Goal: Transaction & Acquisition: Purchase product/service

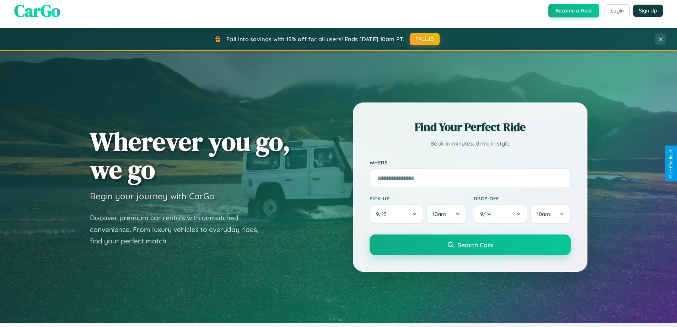
scroll to position [306, 0]
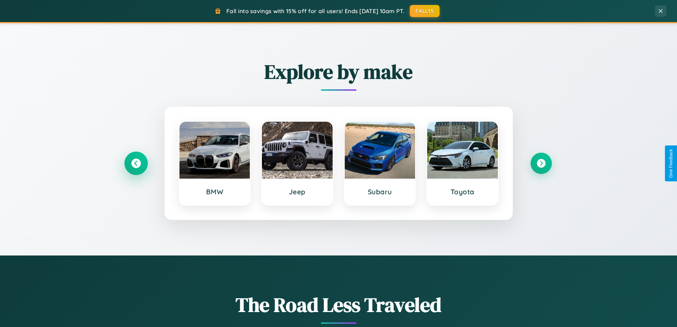
click at [136, 163] on icon at bounding box center [136, 164] width 10 height 10
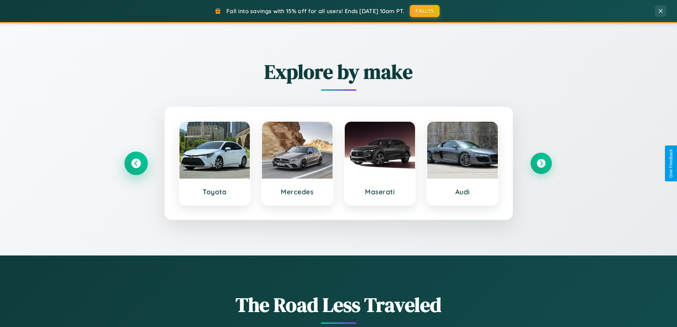
click at [136, 163] on icon at bounding box center [136, 164] width 10 height 10
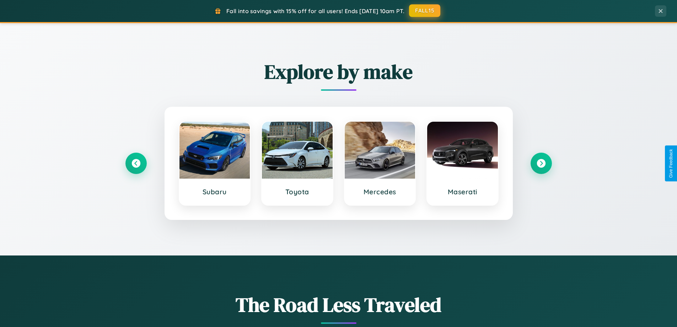
click at [425, 11] on button "FALL15" at bounding box center [424, 10] width 31 height 13
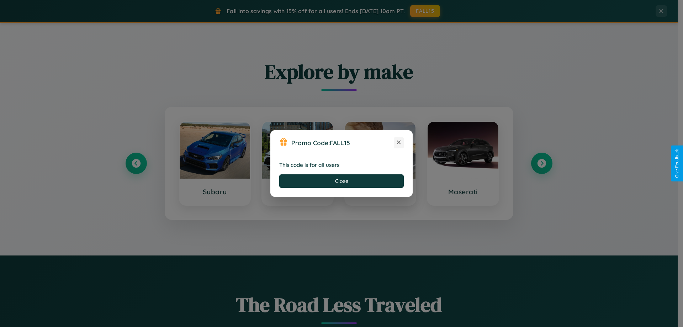
click at [399, 143] on icon at bounding box center [398, 142] width 7 height 7
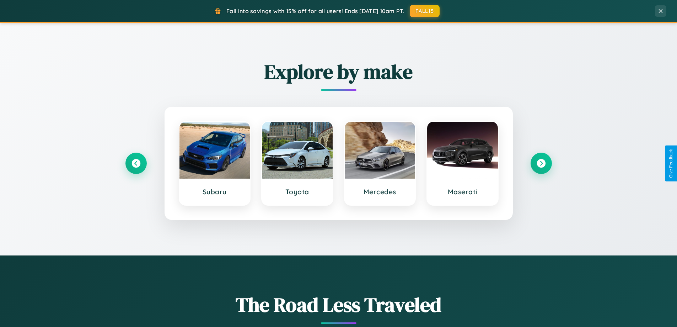
scroll to position [1368, 0]
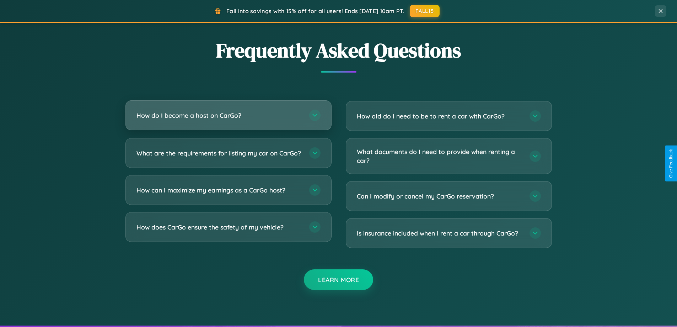
click at [228, 116] on h3 "How do I become a host on CarGo?" at bounding box center [220, 115] width 166 height 9
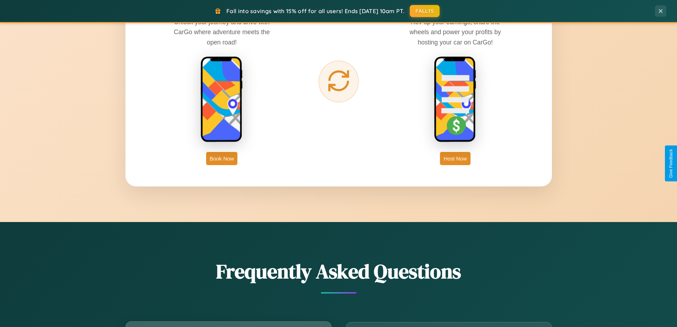
scroll to position [1142, 0]
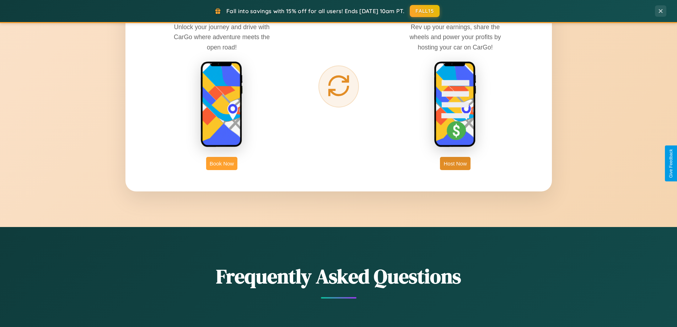
click at [222, 163] on button "Book Now" at bounding box center [221, 163] width 31 height 13
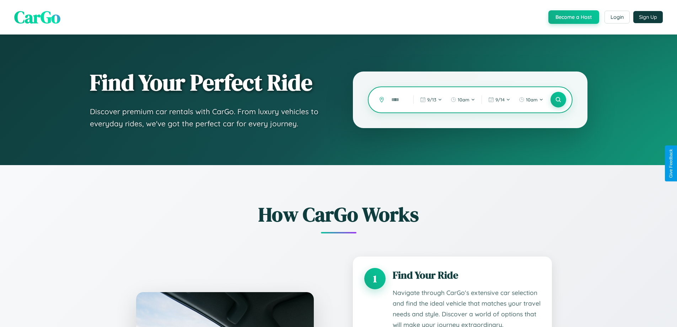
click at [397, 100] on input "text" at bounding box center [397, 100] width 18 height 12
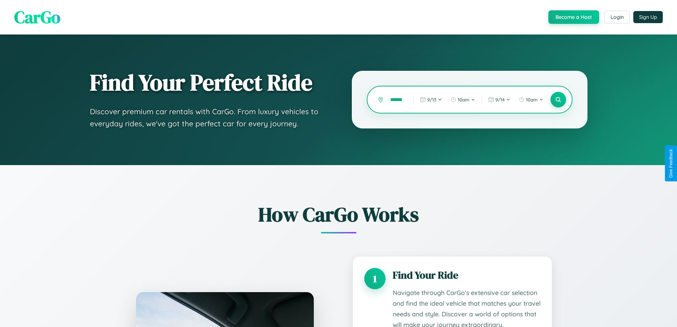
scroll to position [0, 5]
type input "*******"
click at [558, 100] on icon at bounding box center [558, 99] width 7 height 7
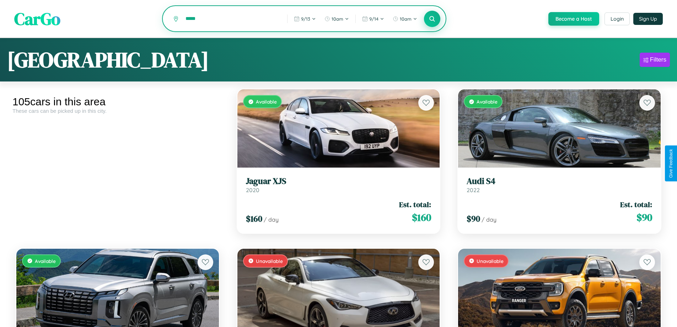
type input "*****"
click at [432, 19] on icon at bounding box center [432, 18] width 7 height 7
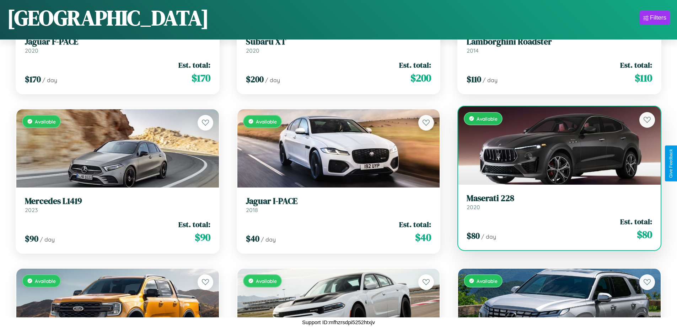
scroll to position [2329, 0]
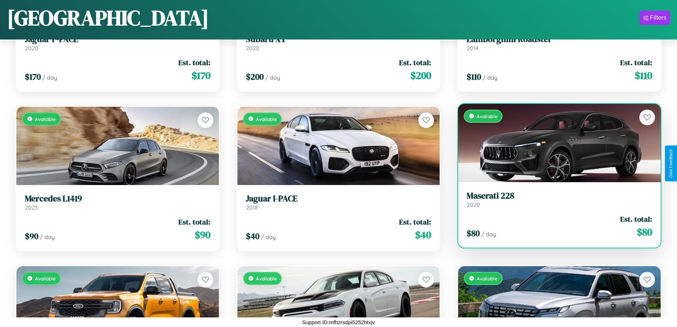
click at [555, 145] on div "Available" at bounding box center [559, 143] width 203 height 78
click at [555, 143] on div "Available" at bounding box center [559, 143] width 203 height 78
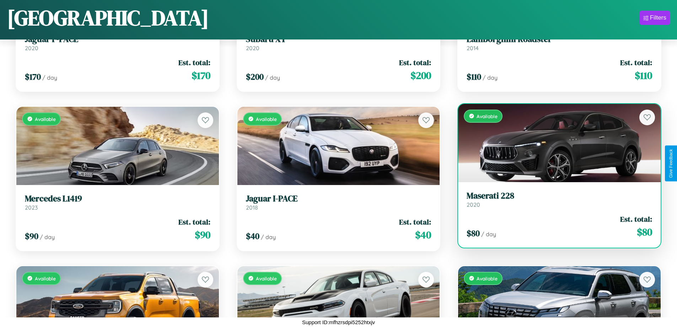
click at [555, 143] on div "Available" at bounding box center [559, 143] width 203 height 78
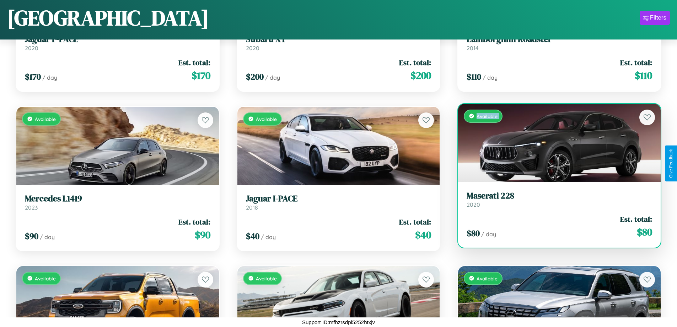
click at [555, 143] on div "Available" at bounding box center [559, 143] width 203 height 78
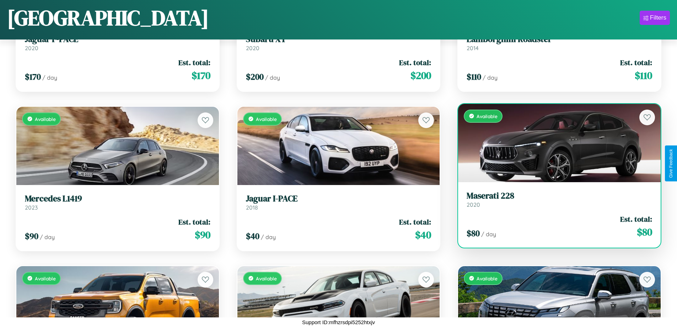
click at [555, 143] on div "Available" at bounding box center [559, 143] width 203 height 78
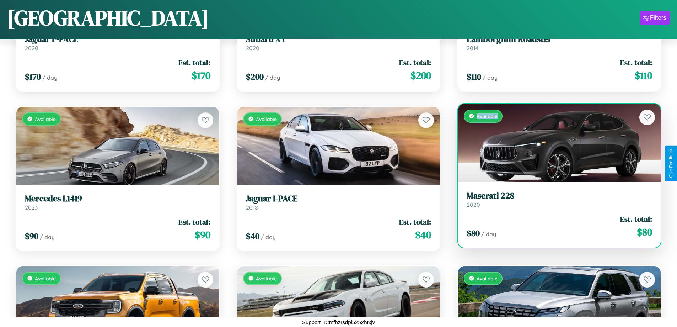
click at [555, 143] on div "Available" at bounding box center [559, 143] width 203 height 78
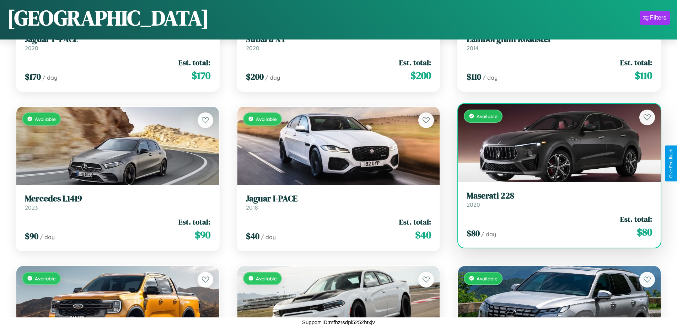
click at [555, 199] on h3 "Maserati 228" at bounding box center [560, 196] width 186 height 10
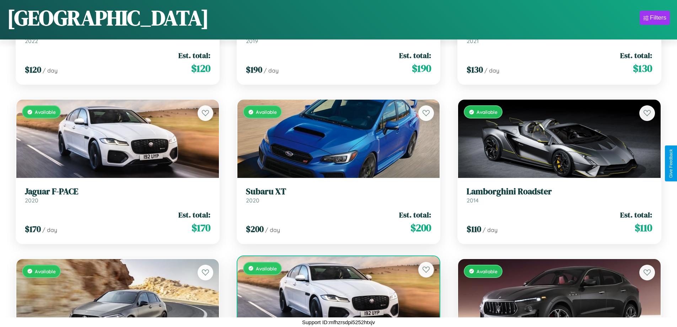
scroll to position [2170, 0]
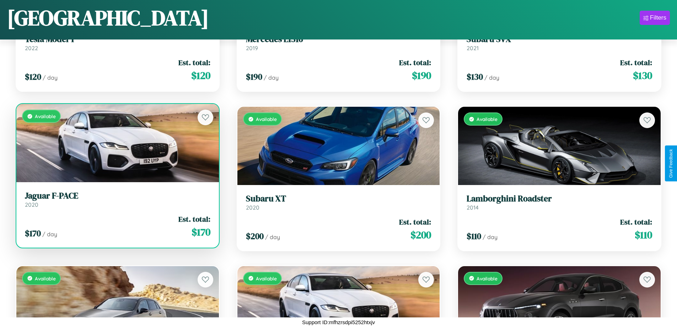
click at [117, 202] on link "Jaguar F-PACE 2020" at bounding box center [118, 199] width 186 height 17
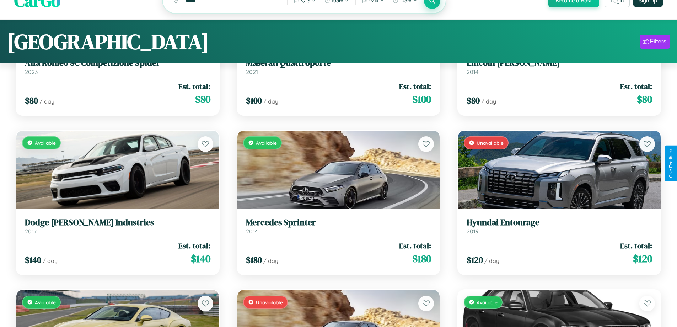
scroll to position [0, 0]
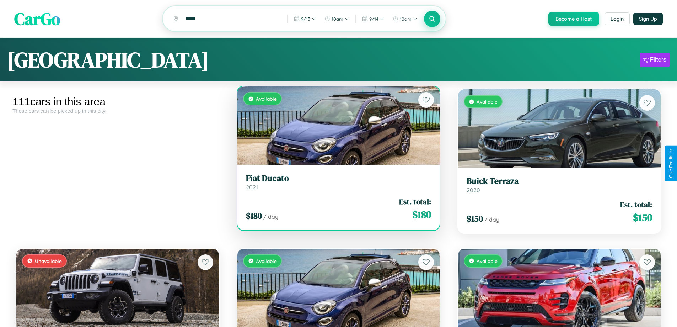
click at [336, 183] on h3 "Fiat Ducato" at bounding box center [339, 178] width 186 height 10
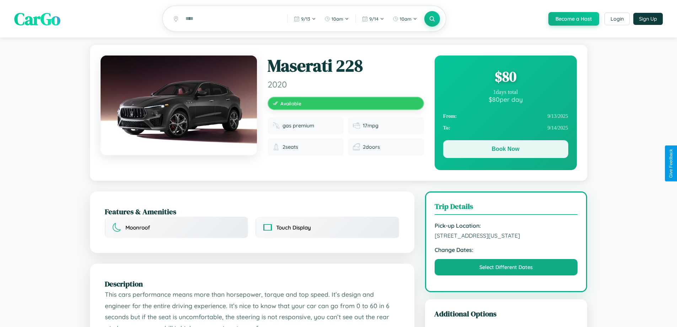
click at [506, 150] on button "Book Now" at bounding box center [505, 149] width 125 height 18
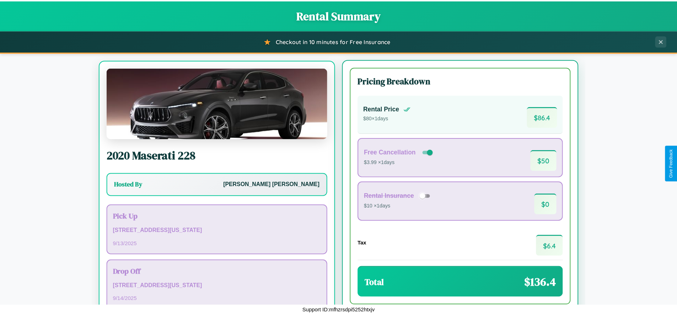
scroll to position [33, 0]
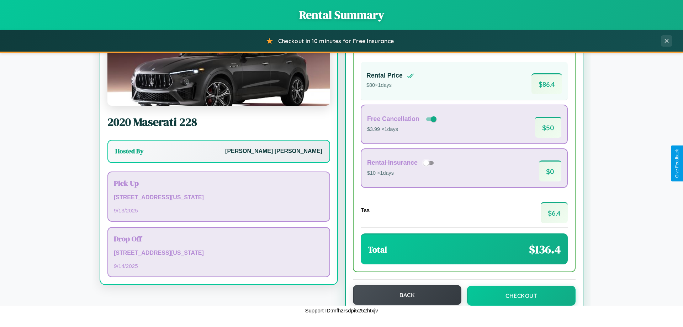
click at [404, 295] on button "Back" at bounding box center [407, 295] width 108 height 20
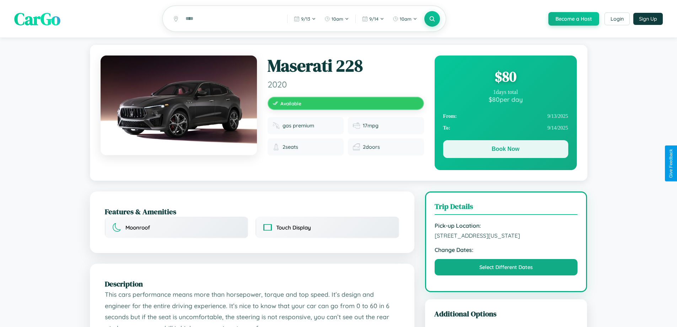
click at [506, 150] on button "Book Now" at bounding box center [505, 149] width 125 height 18
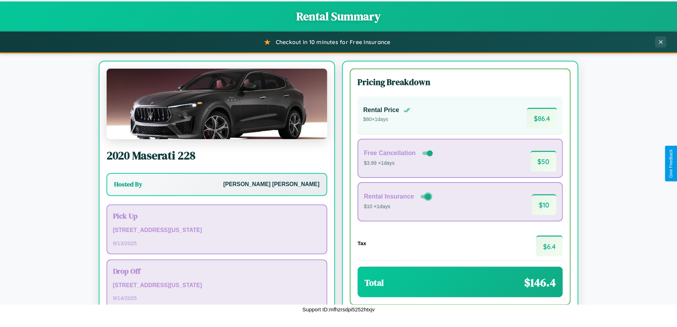
scroll to position [49, 0]
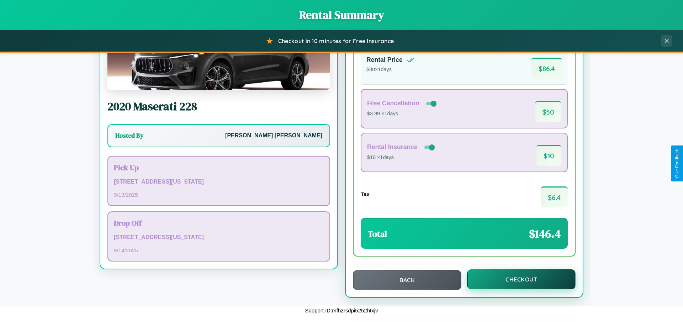
click at [516, 279] on button "Checkout" at bounding box center [521, 279] width 108 height 20
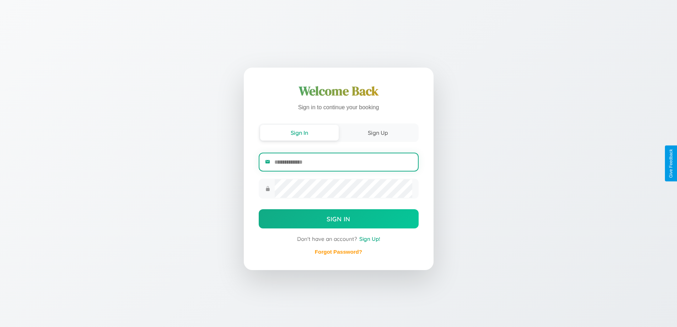
click at [343, 162] on input "email" at bounding box center [343, 161] width 138 height 17
type input "**********"
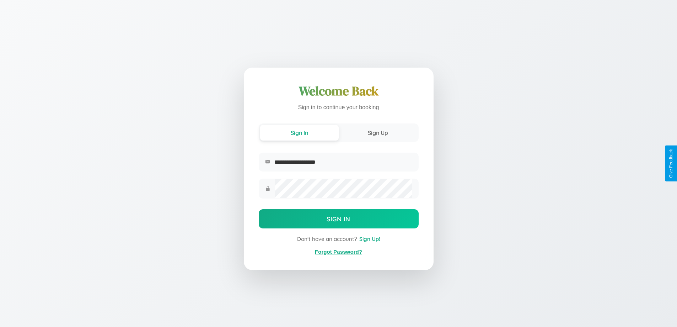
click at [338, 252] on link "Forgot Password?" at bounding box center [338, 252] width 47 height 6
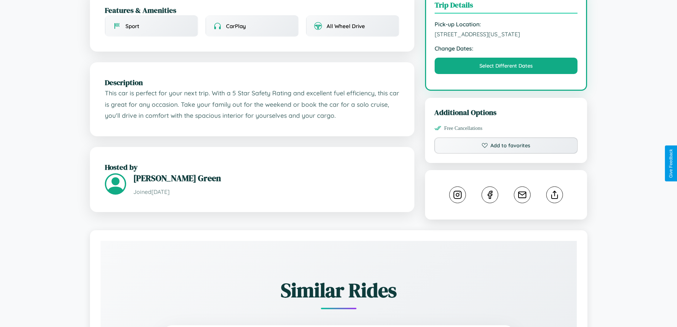
scroll to position [234, 0]
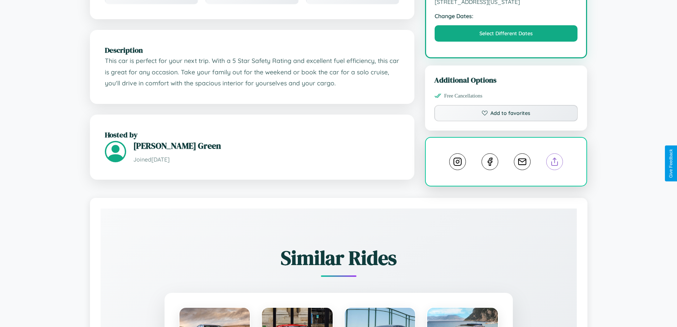
click at [555, 163] on line at bounding box center [555, 160] width 0 height 5
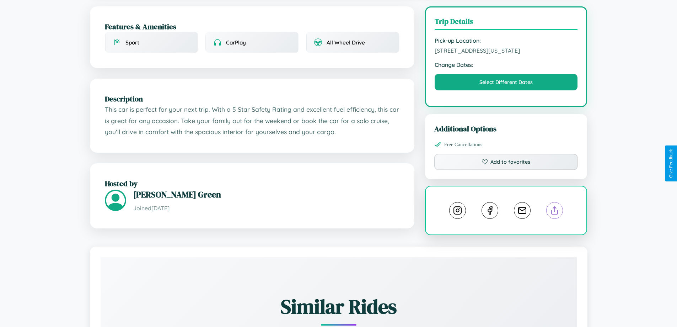
scroll to position [185, 0]
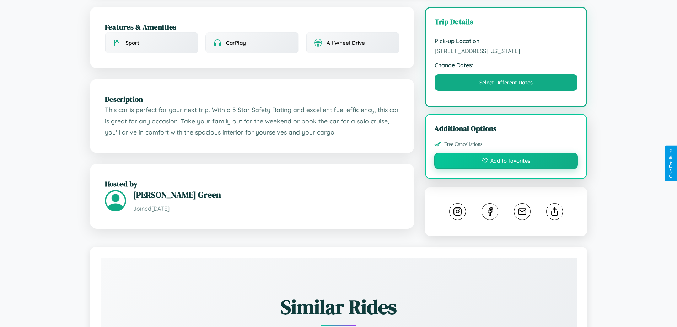
click at [506, 162] on button "Add to favorites" at bounding box center [506, 161] width 144 height 16
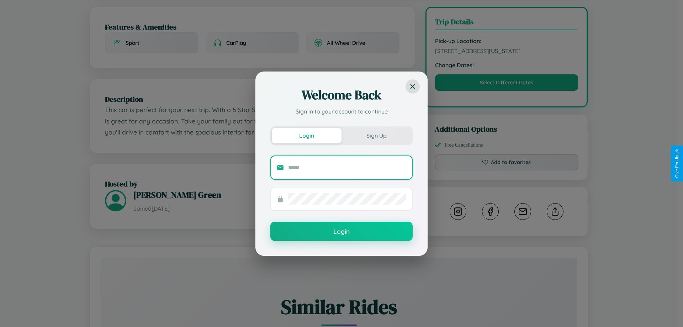
click at [347, 167] on input "text" at bounding box center [347, 167] width 118 height 11
type input "**********"
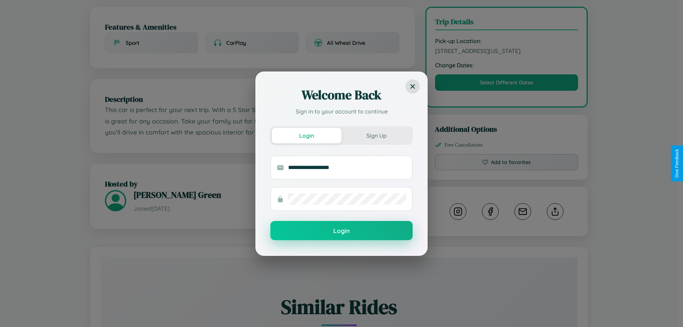
click at [341, 231] on button "Login" at bounding box center [341, 230] width 142 height 19
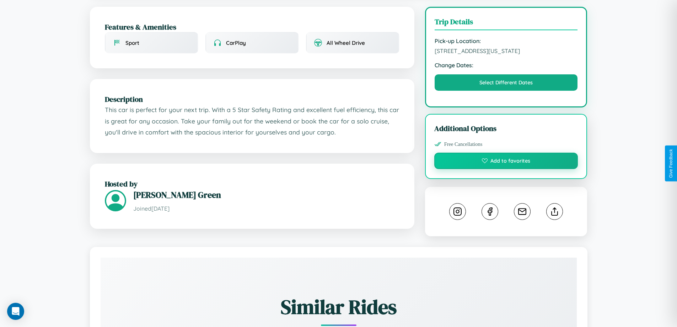
click at [506, 162] on button "Add to favorites" at bounding box center [506, 161] width 144 height 16
